Goal: Transaction & Acquisition: Purchase product/service

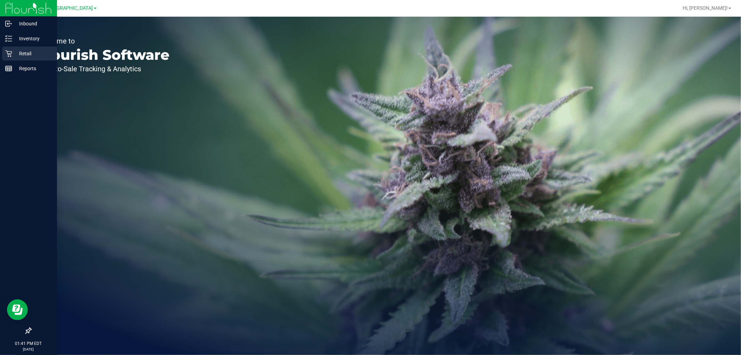
click at [14, 53] on p "Retail" at bounding box center [33, 53] width 42 height 8
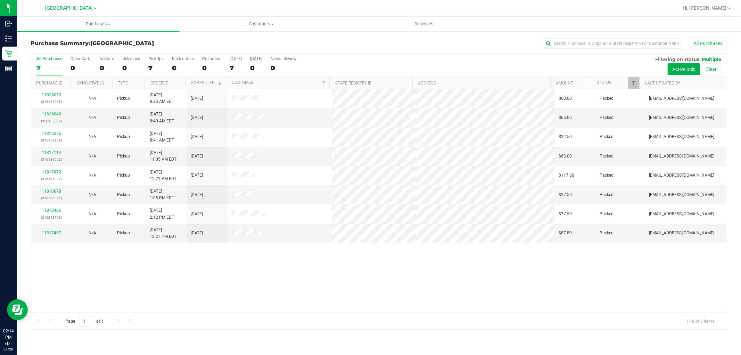
click at [492, 274] on div "11816033 (316154955) N/A Pickup 8/20/2025 8:33 AM EDT 8/20/2025 $60.00 Packed a…" at bounding box center [379, 200] width 696 height 223
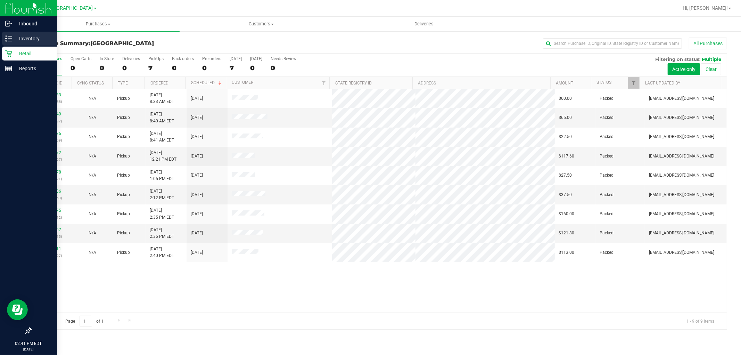
click at [10, 39] on line at bounding box center [10, 39] width 4 height 0
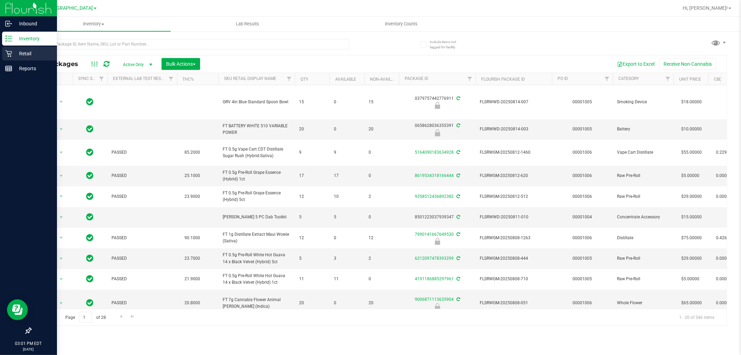
click at [7, 52] on icon at bounding box center [8, 53] width 7 height 7
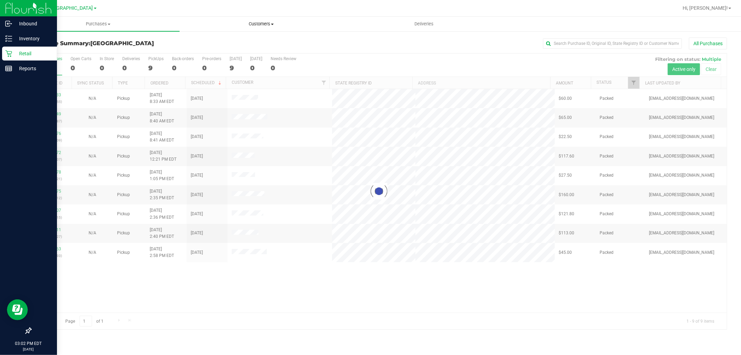
click at [261, 26] on span "Customers" at bounding box center [261, 24] width 162 height 6
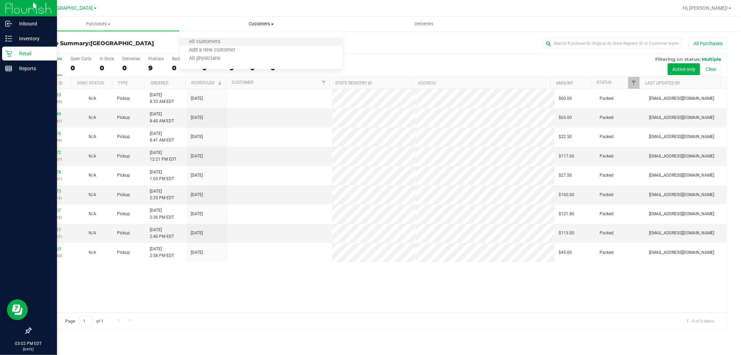
click at [220, 45] on li "All customers" at bounding box center [261, 42] width 163 height 8
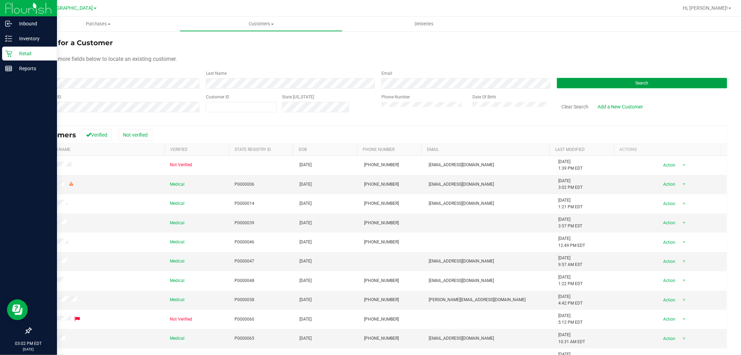
click at [595, 81] on button "Search" at bounding box center [642, 83] width 170 height 10
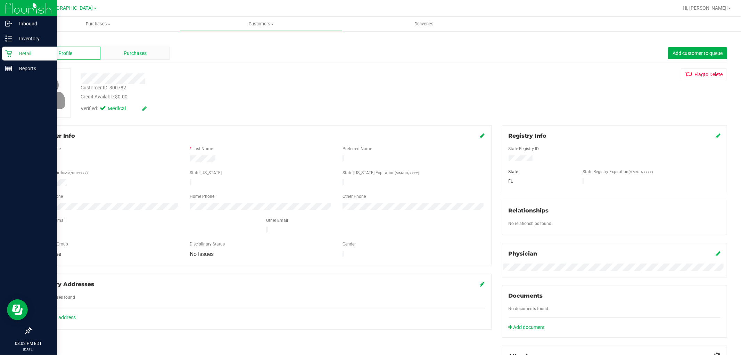
click at [134, 53] on span "Purchases" at bounding box center [135, 53] width 23 height 7
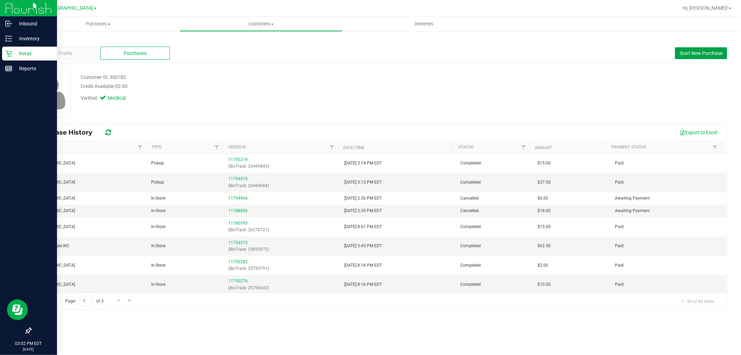
click at [697, 50] on span "Start New Purchase" at bounding box center [701, 53] width 43 height 6
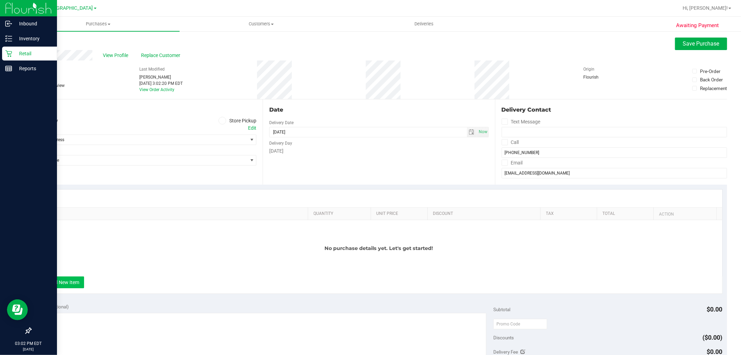
click at [53, 278] on button "+ Add New Item" at bounding box center [62, 282] width 43 height 12
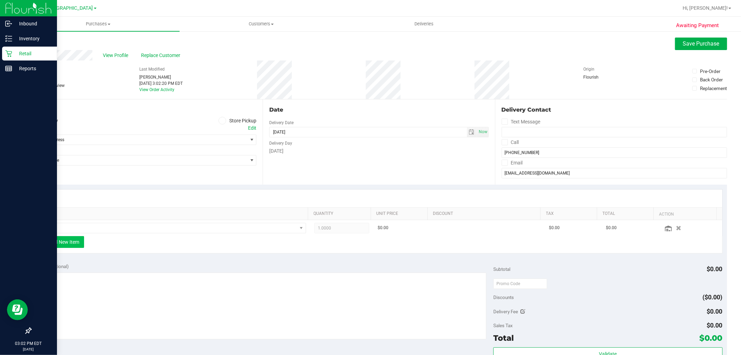
click at [65, 240] on button "+ Add New Item" at bounding box center [62, 242] width 43 height 12
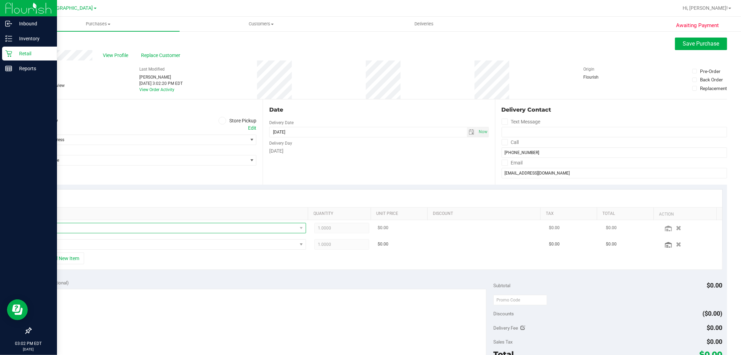
click at [82, 229] on span "NO DATA FOUND" at bounding box center [168, 228] width 257 height 10
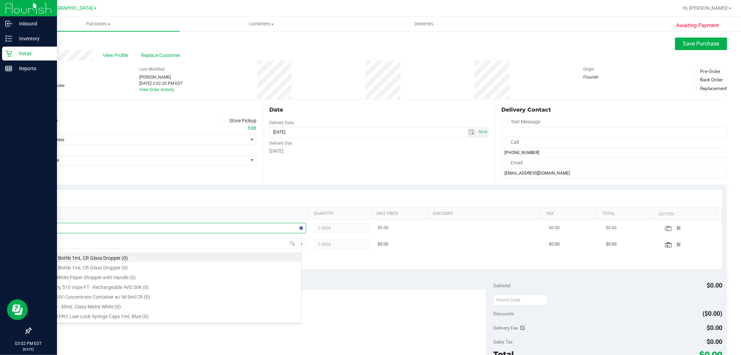
type input "aml"
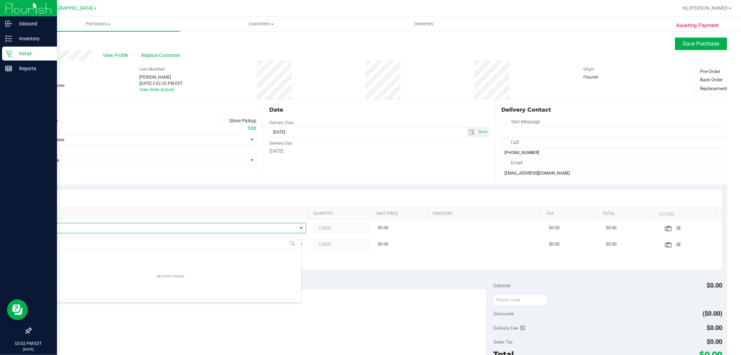
click at [223, 119] on span at bounding box center [223, 121] width 8 height 8
click at [0, 0] on input "Store Pickup" at bounding box center [0, 0] width 0 height 0
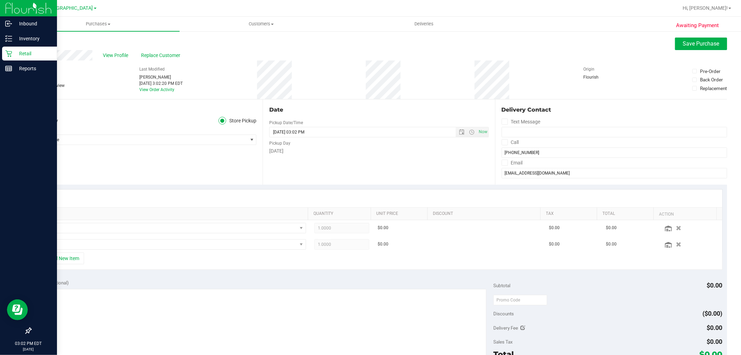
click at [58, 145] on div "Location Delivery Store Pickup Store Select Store Select Store Bonita Springs W…" at bounding box center [147, 141] width 232 height 85
click at [63, 140] on span "Select Store" at bounding box center [139, 140] width 217 height 10
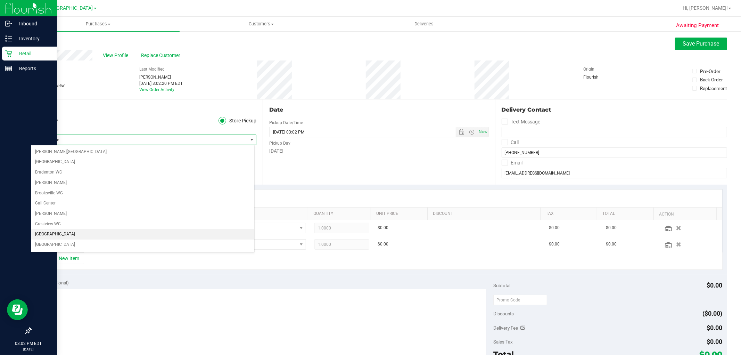
click at [71, 237] on li "[GEOGRAPHIC_DATA]" at bounding box center [142, 234] width 223 height 10
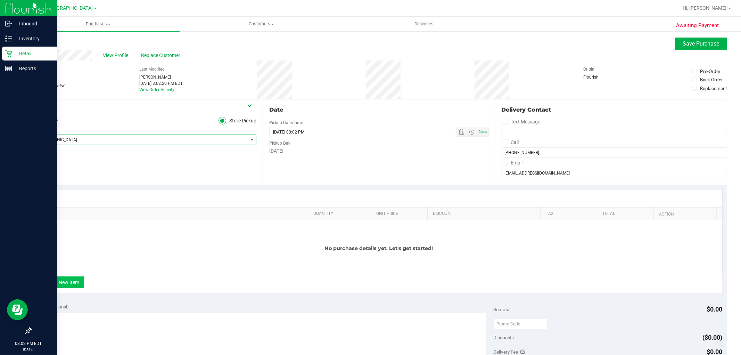
click at [67, 282] on button "+ Add New Item" at bounding box center [62, 282] width 43 height 12
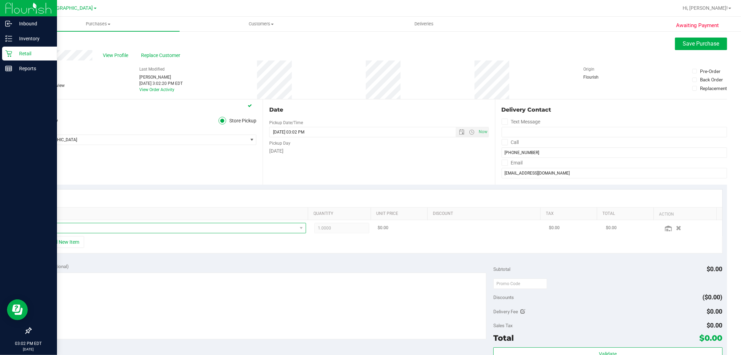
click at [85, 228] on span "NO DATA FOUND" at bounding box center [168, 228] width 257 height 10
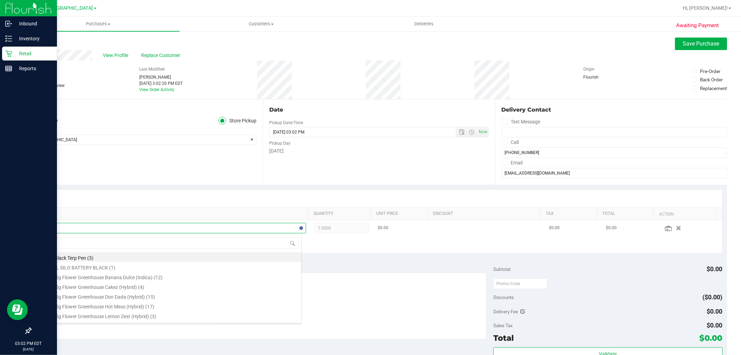
type input "aml"
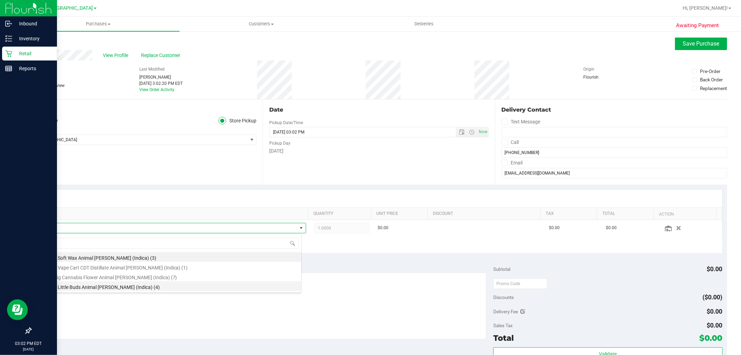
click at [94, 286] on li "FT 7g Little Buds Animal Larry (Indica) (4)" at bounding box center [170, 286] width 261 height 10
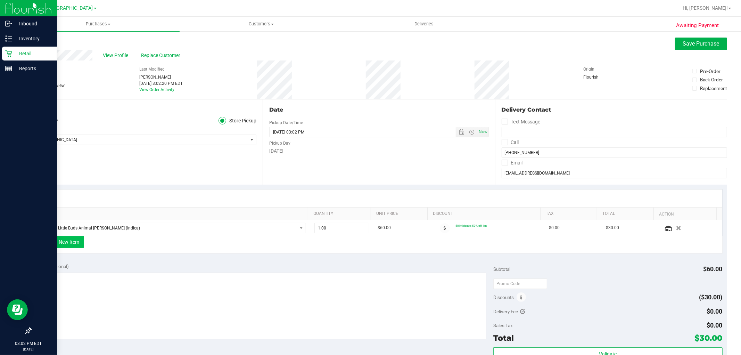
click at [54, 245] on button "+ Add New Item" at bounding box center [62, 242] width 43 height 12
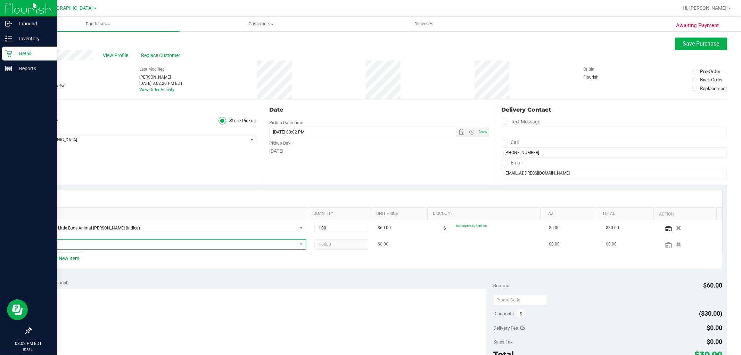
click at [77, 246] on span "NO DATA FOUND" at bounding box center [168, 244] width 257 height 10
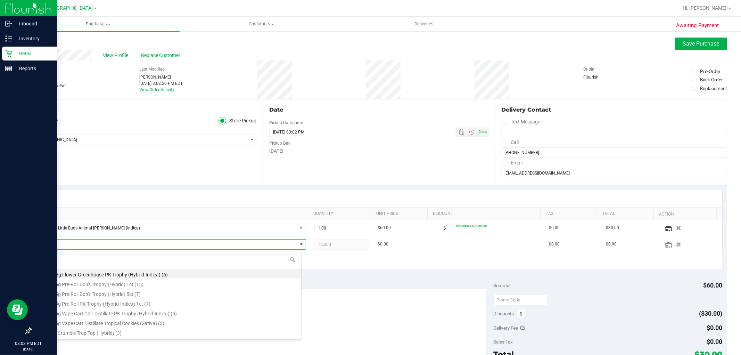
type input "trop"
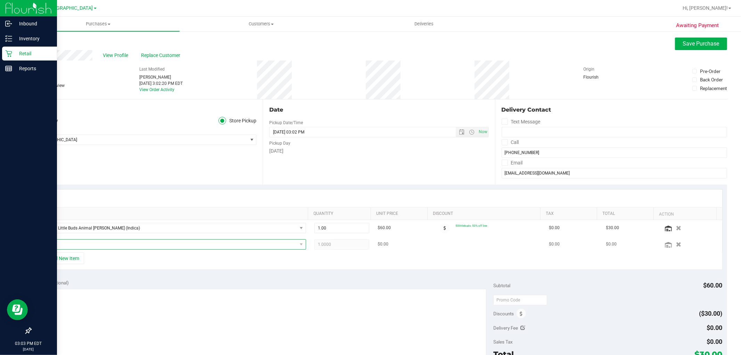
click at [75, 242] on span "NO DATA FOUND" at bounding box center [168, 244] width 257 height 10
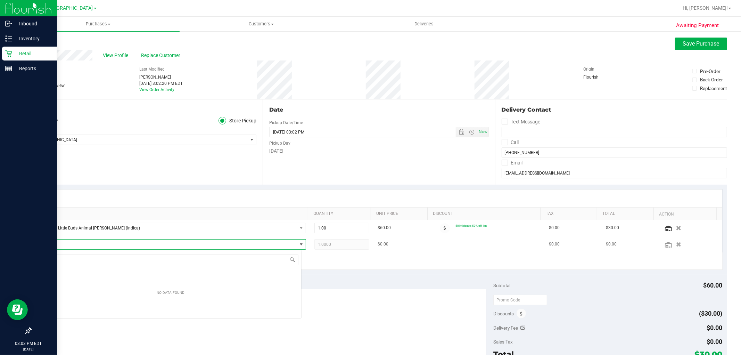
scroll to position [10, 262]
type input "t16"
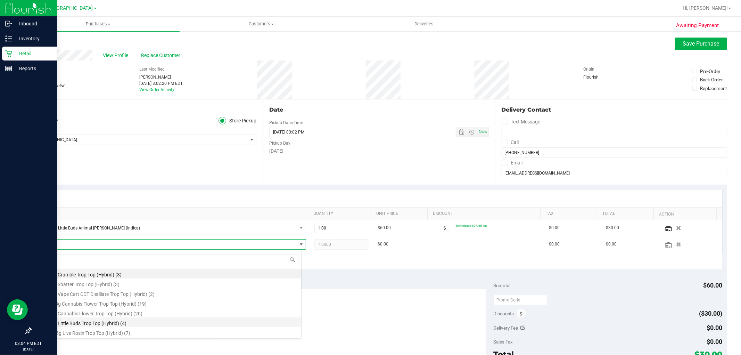
click at [101, 325] on li "FT 7g Little Buds Trop Top (Hybrid) (4)" at bounding box center [170, 322] width 261 height 10
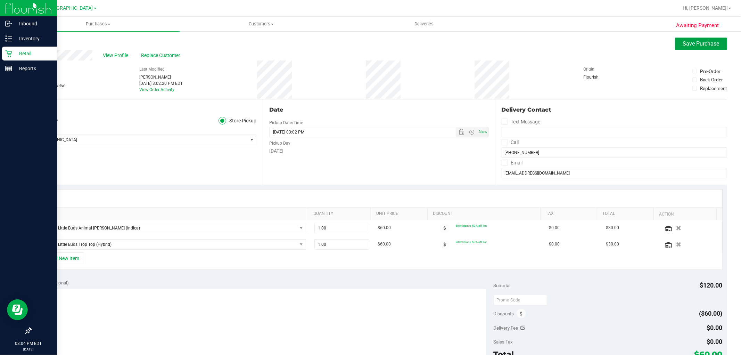
click at [675, 46] on button "Save Purchase" at bounding box center [701, 44] width 52 height 13
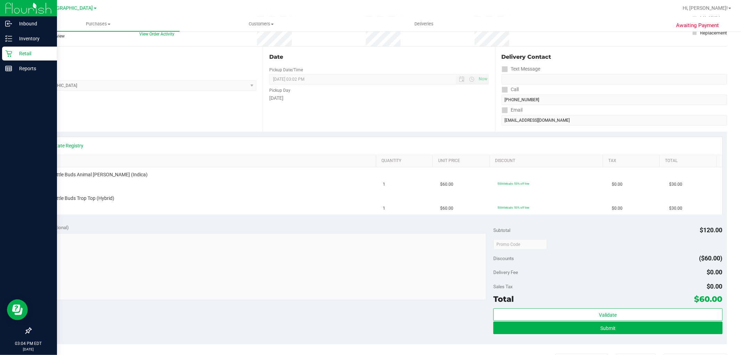
scroll to position [154, 0]
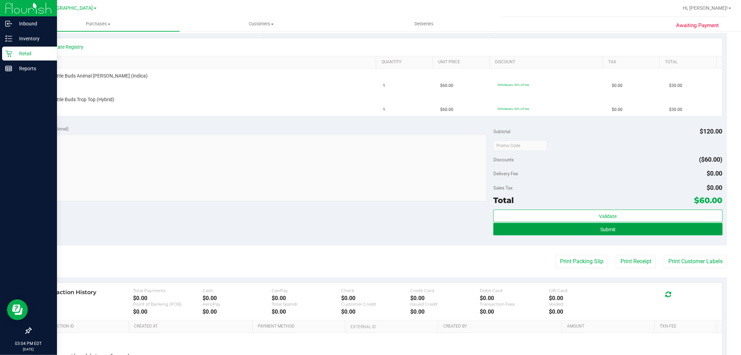
click at [638, 234] on button "Submit" at bounding box center [608, 229] width 229 height 13
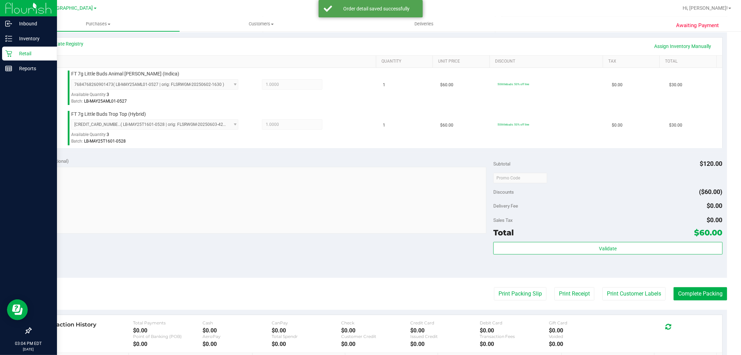
scroll to position [231, 0]
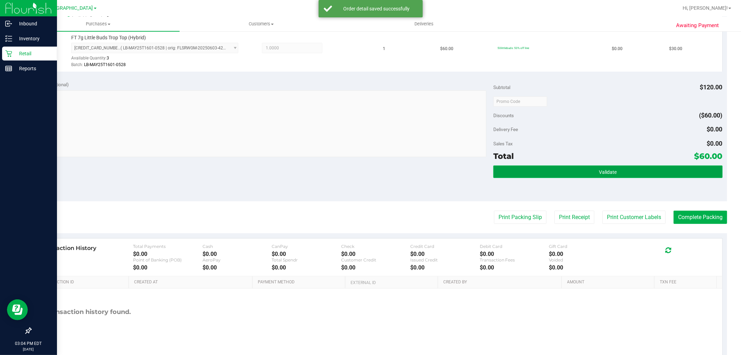
click at [577, 176] on button "Validate" at bounding box center [608, 171] width 229 height 13
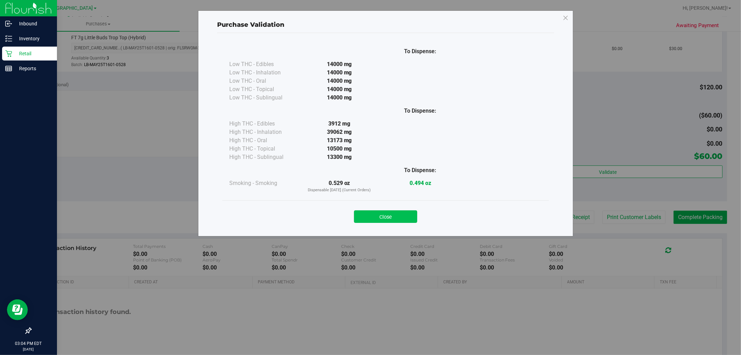
click at [384, 222] on button "Close" at bounding box center [385, 216] width 63 height 13
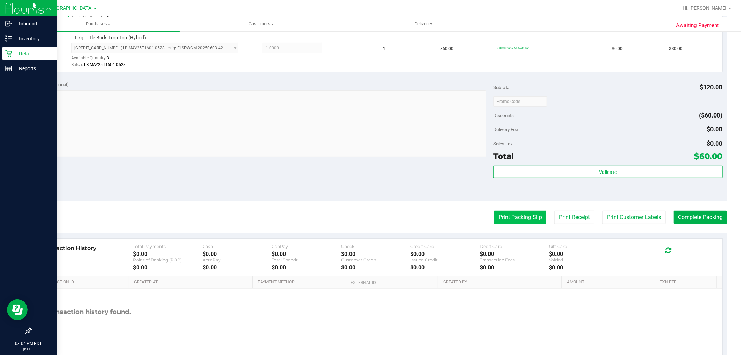
click at [503, 217] on button "Print Packing Slip" at bounding box center [520, 217] width 52 height 13
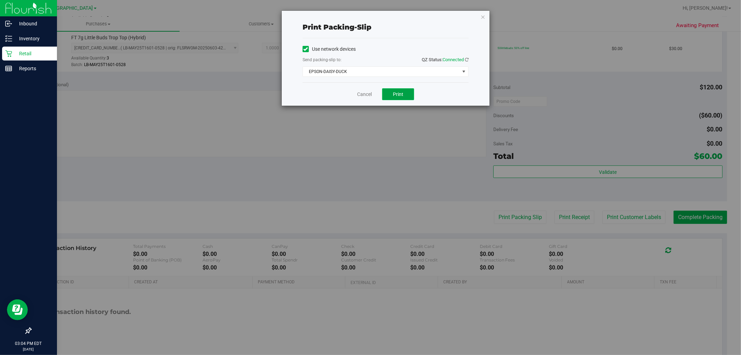
click at [407, 93] on button "Print" at bounding box center [398, 94] width 32 height 12
click at [485, 17] on icon "button" at bounding box center [483, 17] width 5 height 8
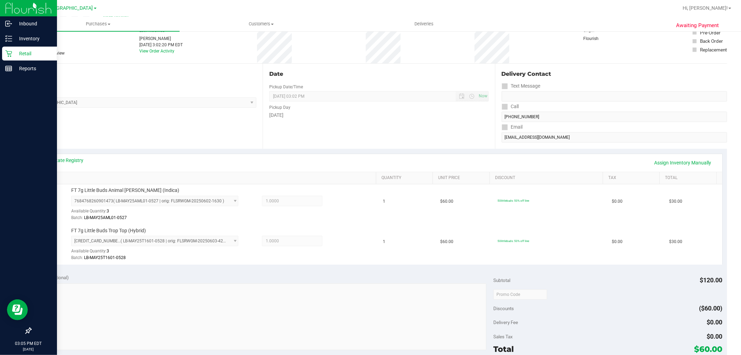
scroll to position [254, 0]
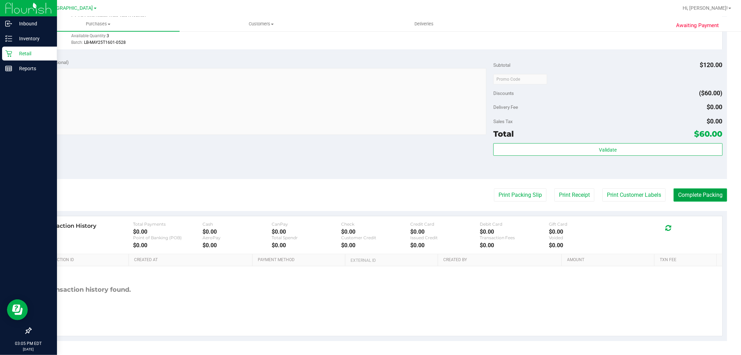
click at [700, 195] on button "Complete Packing" at bounding box center [701, 194] width 54 height 13
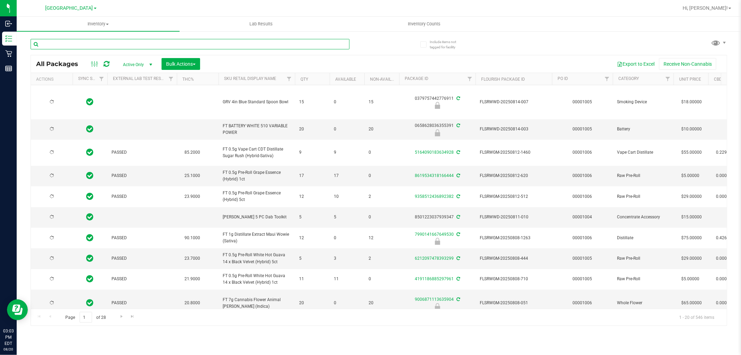
click at [117, 44] on input "text" at bounding box center [190, 44] width 319 height 10
type input "trop"
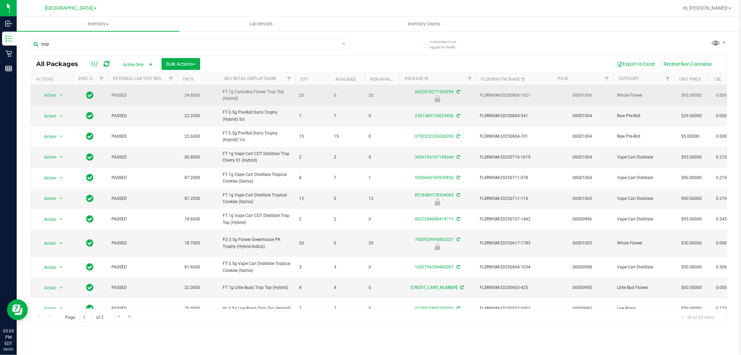
drag, startPoint x: 259, startPoint y: 101, endPoint x: 220, endPoint y: 92, distance: 40.6
click at [220, 92] on td "FT 7g Cannabis Flower Trop Top (Hybrid)" at bounding box center [257, 95] width 76 height 21
copy span "FT 7g Cannabis Flower Trop Top (Hybrid)"
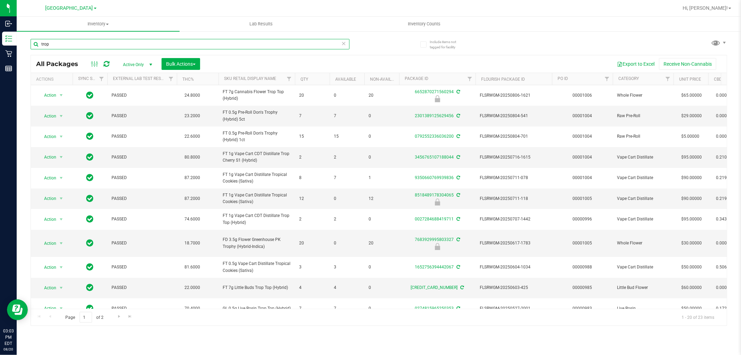
drag, startPoint x: 49, startPoint y: 45, endPoint x: 29, endPoint y: 46, distance: 19.5
click at [29, 46] on div "Include items not tagged for facility trop All Packages Active Only Active Only…" at bounding box center [379, 137] width 725 height 212
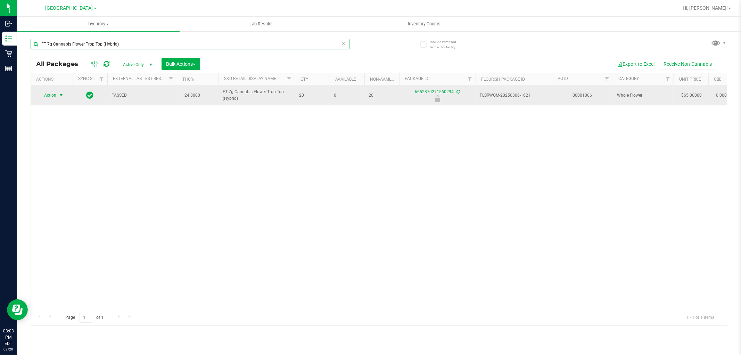
type input "FT 7g Cannabis Flower Trop Top (Hybrid)"
click at [51, 98] on span "Action" at bounding box center [47, 95] width 19 height 10
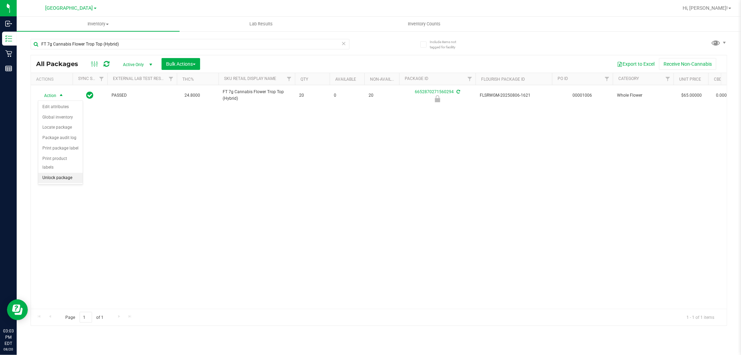
click at [64, 178] on li "Unlock package" at bounding box center [60, 178] width 44 height 10
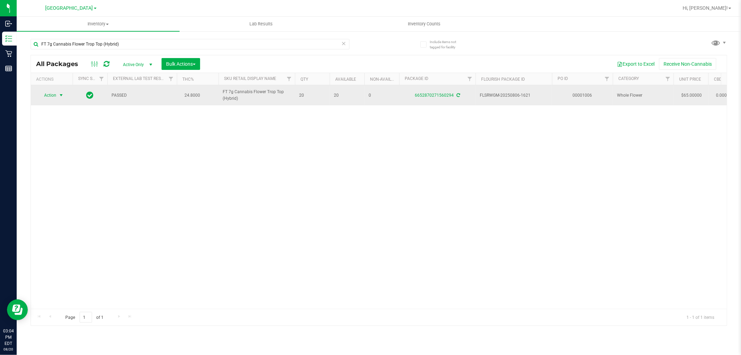
click at [56, 95] on span "Action" at bounding box center [47, 95] width 19 height 10
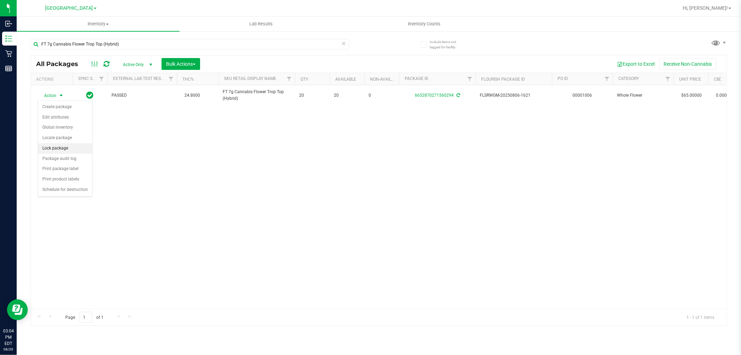
click at [64, 146] on li "Lock package" at bounding box center [65, 148] width 54 height 10
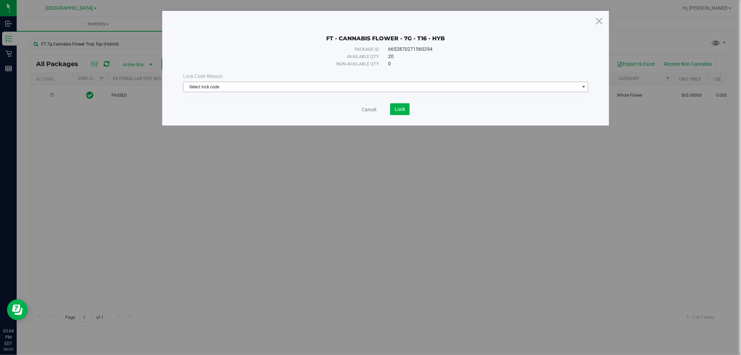
click at [325, 84] on span "Select lock code" at bounding box center [382, 87] width 396 height 10
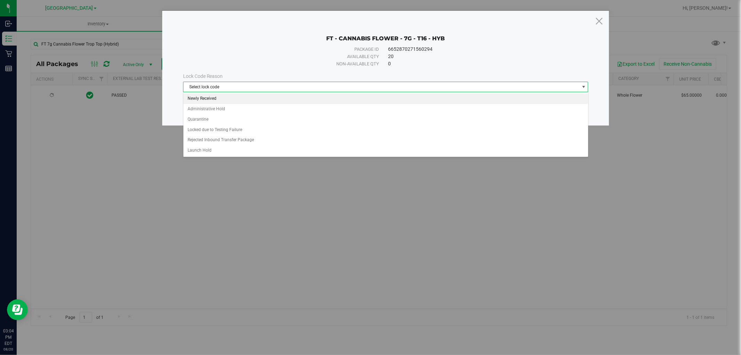
click at [280, 103] on li "Newly Received" at bounding box center [386, 98] width 405 height 10
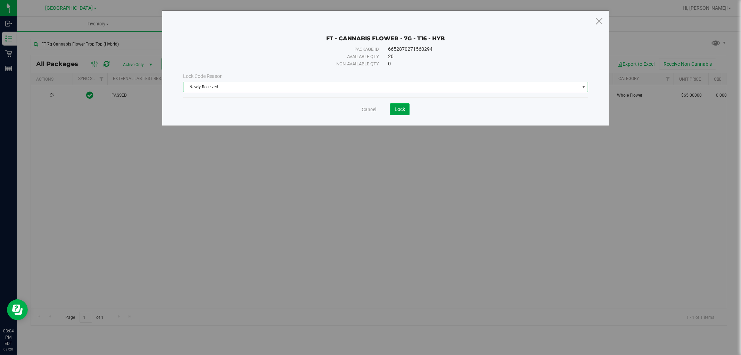
click at [402, 112] on span "Lock" at bounding box center [400, 109] width 10 height 6
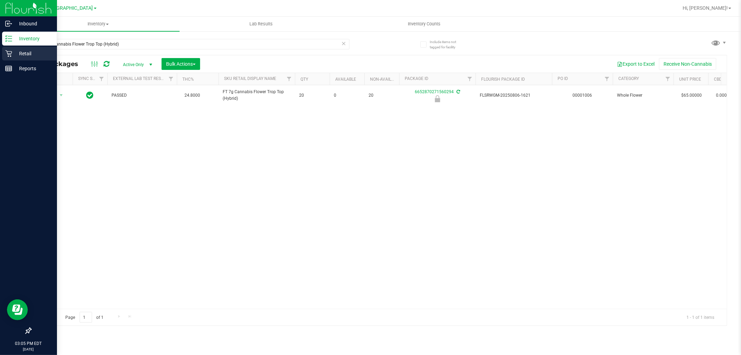
click at [21, 49] on div "Retail" at bounding box center [29, 54] width 55 height 14
